Goal: Task Accomplishment & Management: Manage account settings

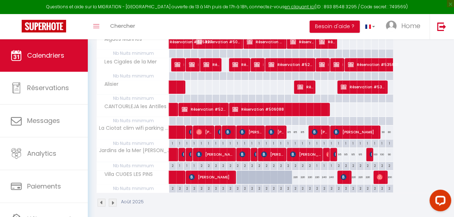
scroll to position [152, 0]
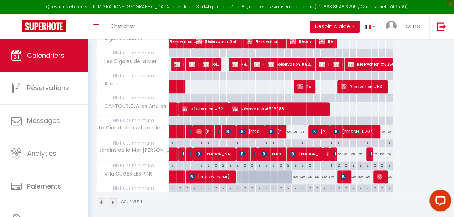
click at [113, 202] on img at bounding box center [113, 202] width 8 height 8
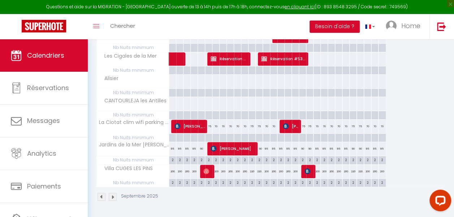
scroll to position [160, 0]
click at [101, 193] on img at bounding box center [101, 197] width 8 height 8
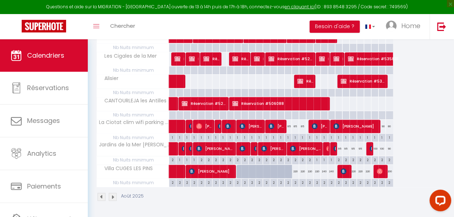
click at [390, 124] on div "80" at bounding box center [388, 126] width 7 height 13
type input "80"
type input "Dim 31 Août 2025"
type input "Lun 01 Septembre 2025"
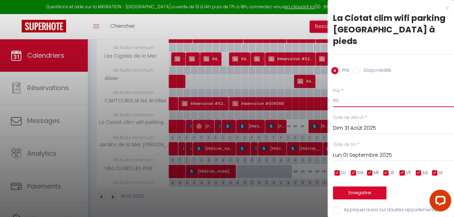
click at [348, 94] on input "80" at bounding box center [393, 100] width 121 height 13
type input "85"
click at [350, 187] on button "Enregistrer" at bounding box center [359, 193] width 53 height 13
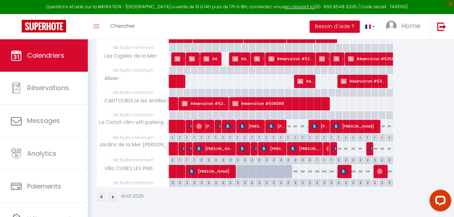
click at [114, 193] on img at bounding box center [113, 197] width 8 height 8
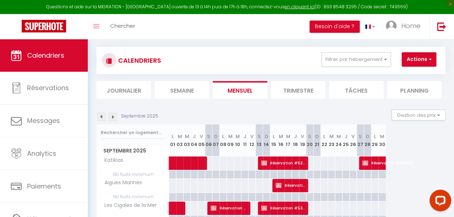
scroll to position [0, 0]
